Goal: Task Accomplishment & Management: Use online tool/utility

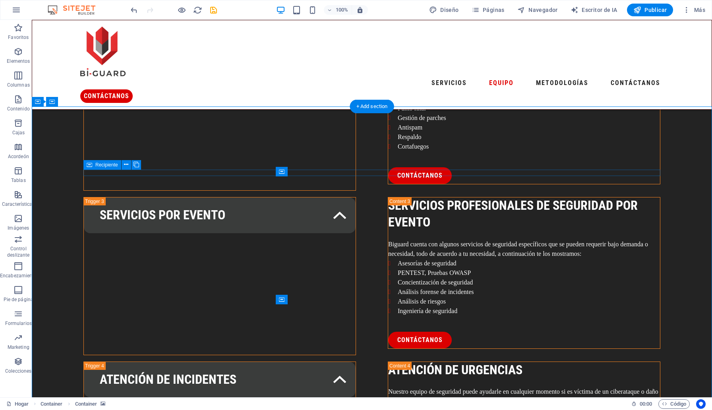
scroll to position [972, 0]
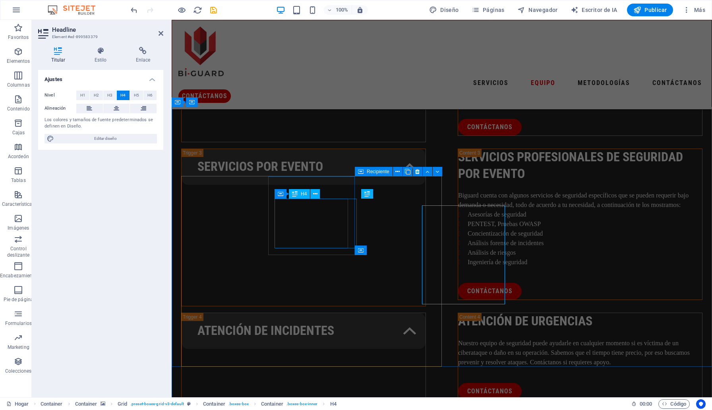
scroll to position [965, 0]
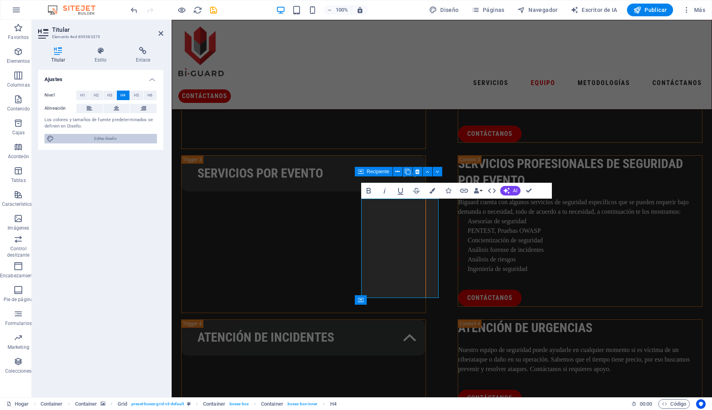
click at [105, 137] on font "Editar diseño" at bounding box center [105, 138] width 23 height 4
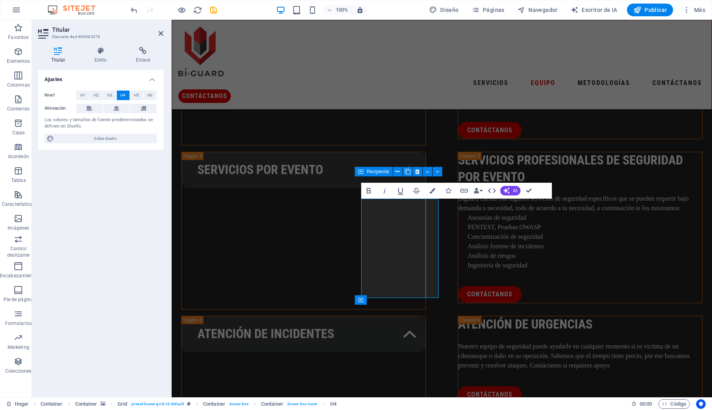
scroll to position [1259, 0]
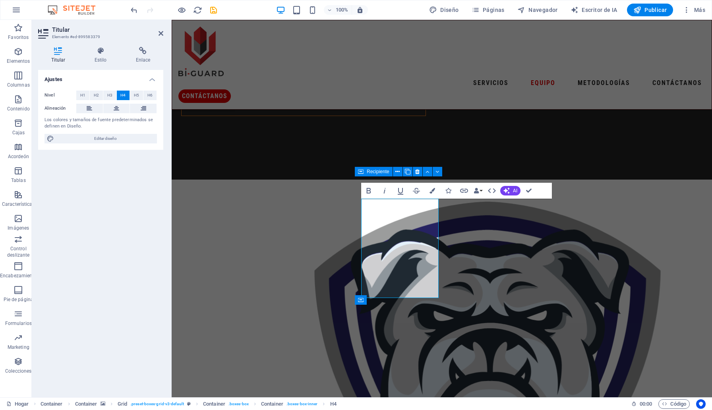
select select "px"
select select "400"
select select "px"
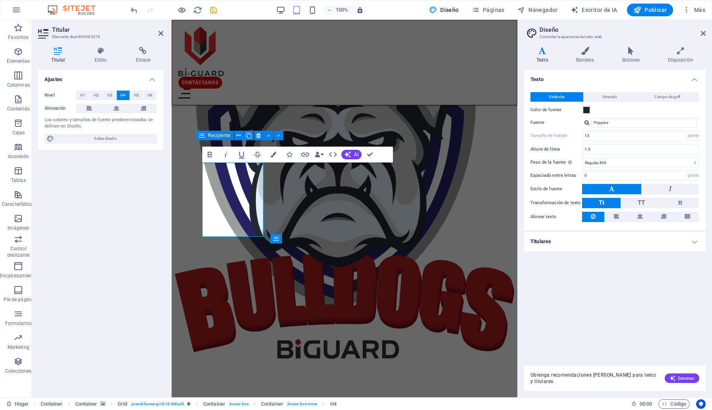
click at [587, 122] on div at bounding box center [586, 122] width 5 height 5
click at [617, 102] on div "Estándar Atrevido Campo de golf Color de fuente Fuente Poppins Poppins Roboto C…" at bounding box center [614, 157] width 185 height 146
click at [613, 97] on font "Atrevido" at bounding box center [609, 97] width 15 height 4
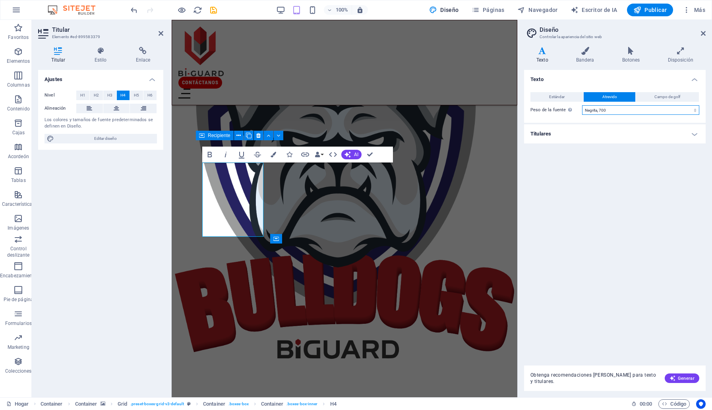
click at [599, 110] on select "[PERSON_NAME], 100 Extra ligero, 200 Luz, 300 Regular, 400 Mediano, 500 Semineg…" at bounding box center [640, 110] width 117 height 10
click at [501, 161] on figure at bounding box center [345, 245] width 346 height 428
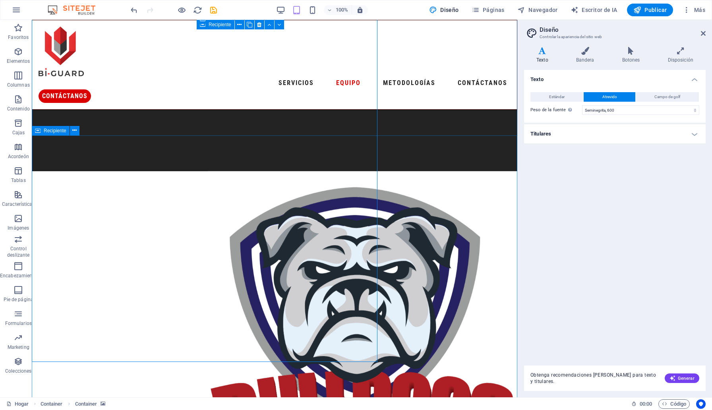
scroll to position [1023, 0]
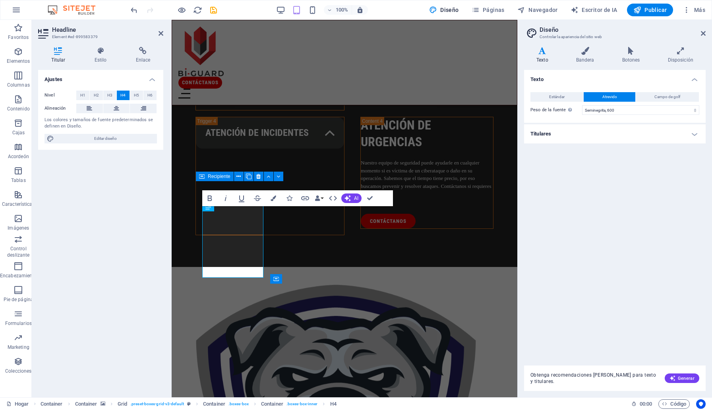
scroll to position [1219, 0]
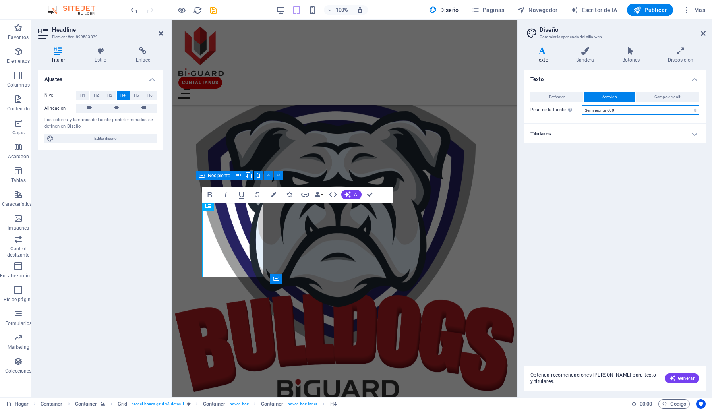
click at [602, 108] on select "[PERSON_NAME], 100 Extra ligero, 200 Luz, 300 Regular, 400 Mediano, 500 Semineg…" at bounding box center [640, 110] width 117 height 10
select select "500"
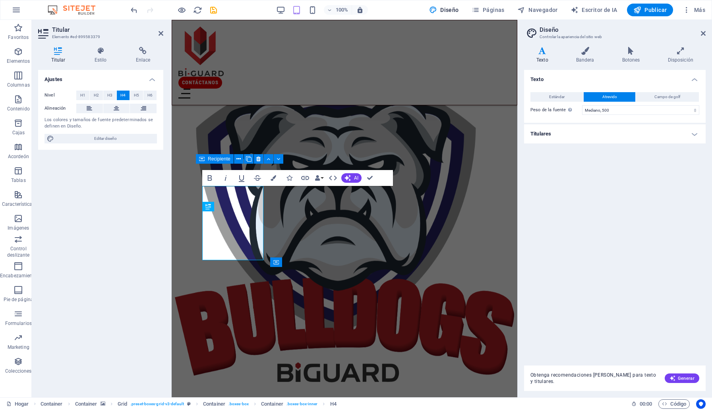
click at [497, 135] on figure at bounding box center [345, 268] width 346 height 428
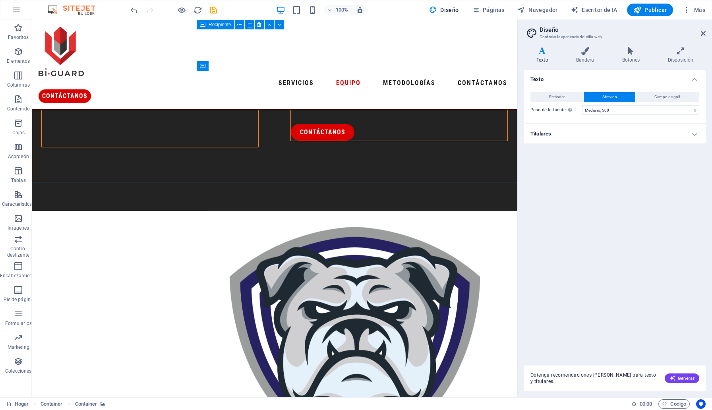
click at [495, 211] on figure at bounding box center [274, 365] width 485 height 309
click at [703, 32] on icon at bounding box center [703, 33] width 5 height 6
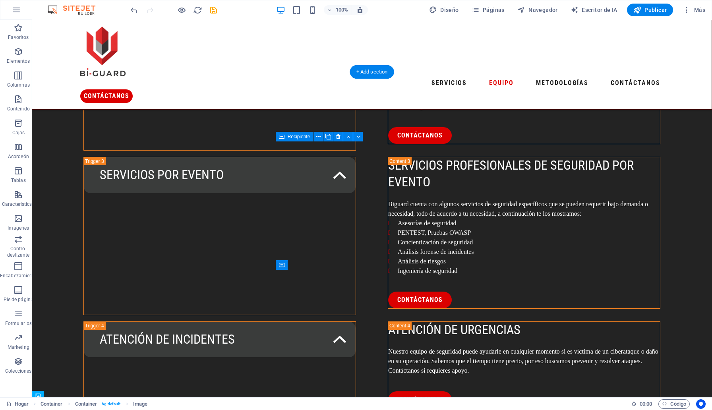
scroll to position [1005, 0]
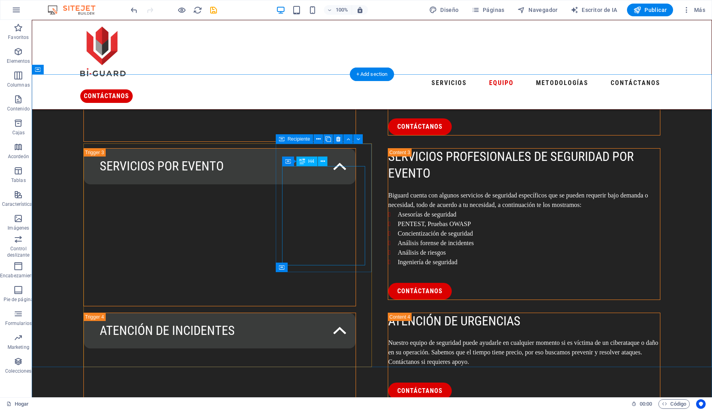
scroll to position [988, 0]
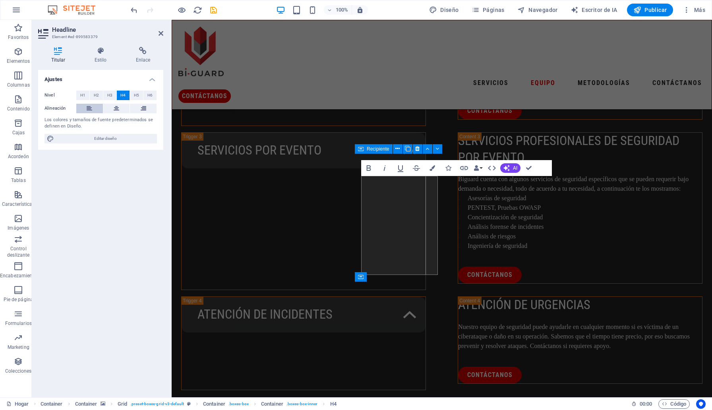
click at [92, 111] on icon at bounding box center [90, 109] width 6 height 10
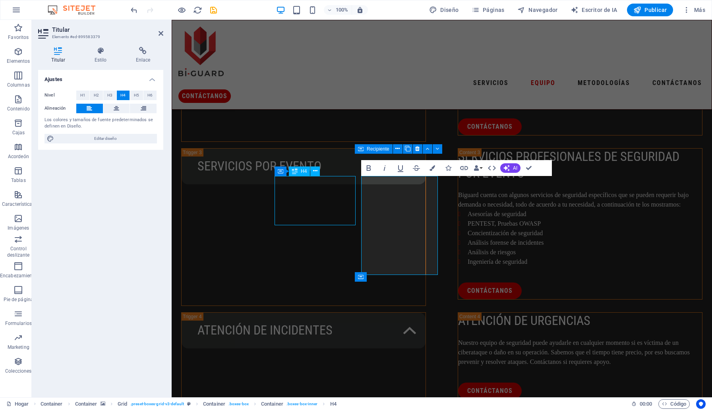
scroll to position [1005, 0]
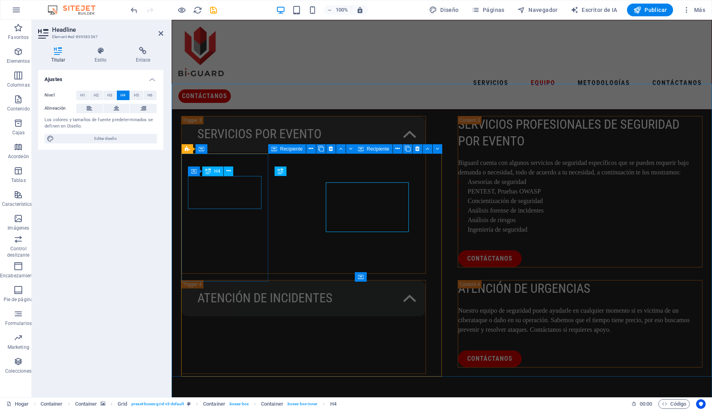
scroll to position [988, 0]
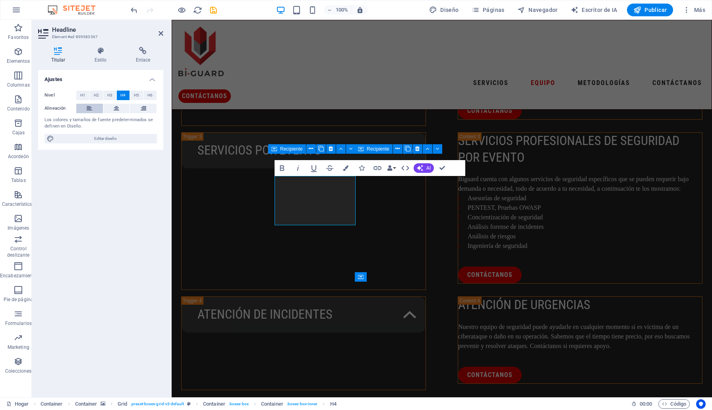
click at [88, 107] on icon at bounding box center [90, 109] width 6 height 10
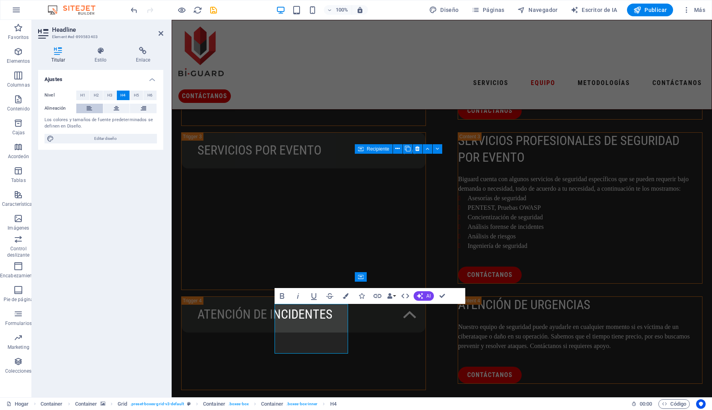
click at [90, 110] on icon at bounding box center [90, 109] width 6 height 10
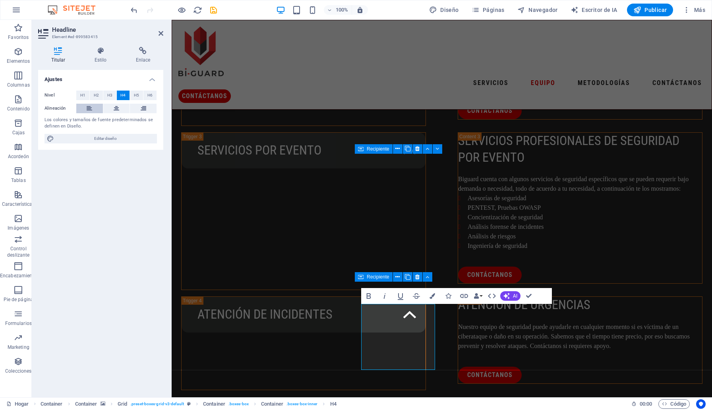
click at [87, 110] on icon at bounding box center [90, 109] width 6 height 10
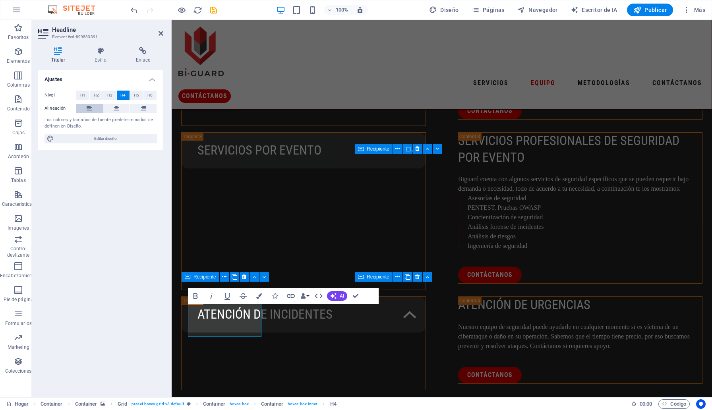
click at [88, 108] on icon at bounding box center [90, 109] width 6 height 10
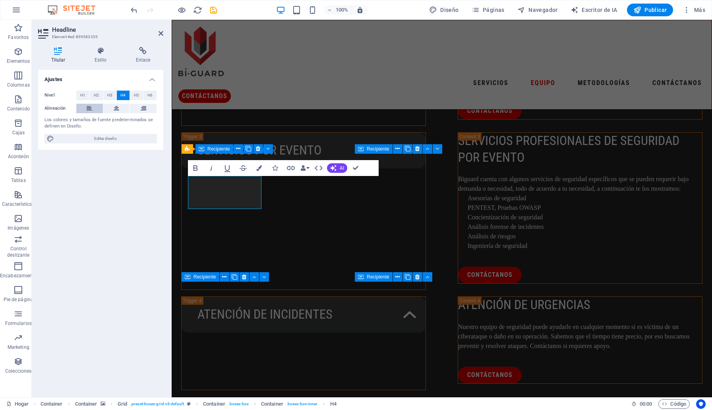
click at [93, 108] on button at bounding box center [89, 109] width 27 height 10
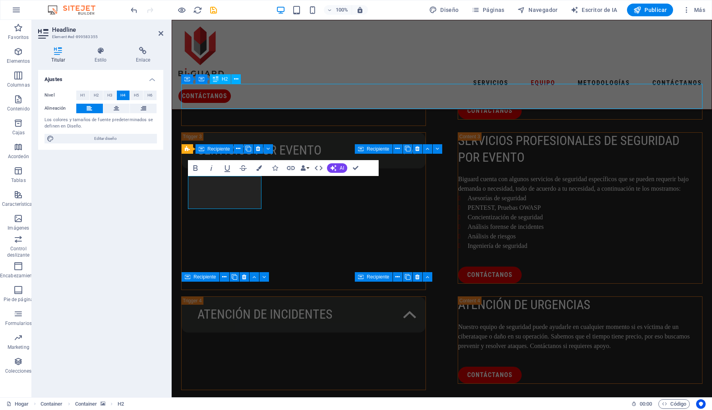
scroll to position [1005, 0]
